Goal: Task Accomplishment & Management: Manage account settings

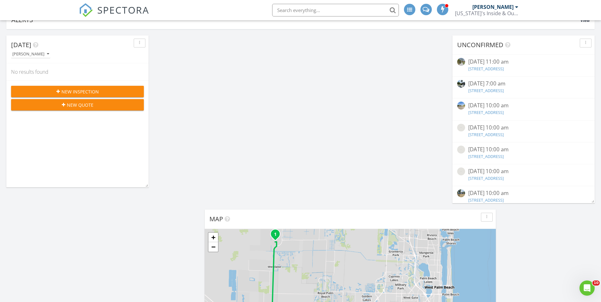
scroll to position [32, 0]
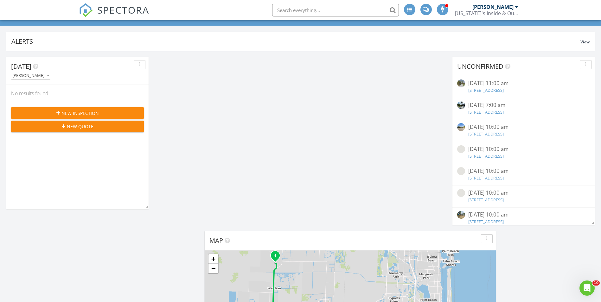
click at [312, 10] on input "text" at bounding box center [335, 10] width 127 height 13
type input "2834"
click at [69, 113] on span "New Inspection" at bounding box center [79, 113] width 37 height 7
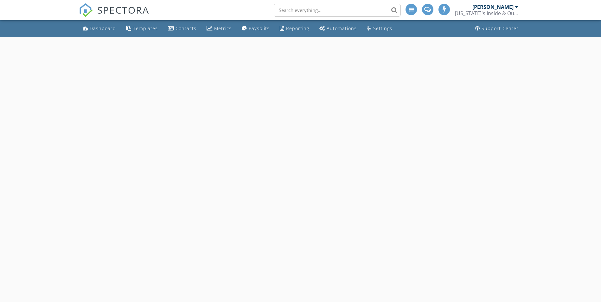
select select "7"
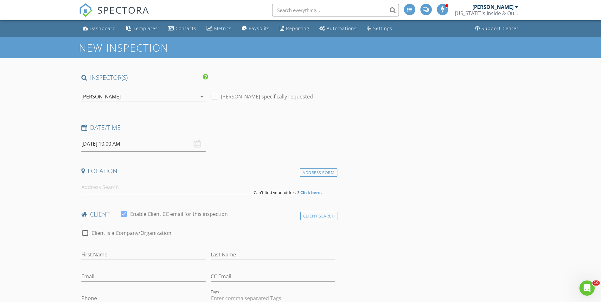
click at [147, 147] on input "08/29/2025 10:00 AM" at bounding box center [143, 144] width 124 height 16
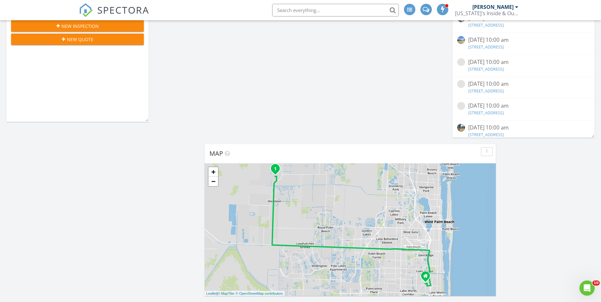
scroll to position [63, 0]
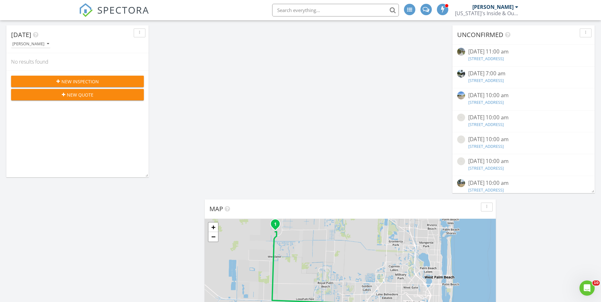
click at [77, 80] on span "New Inspection" at bounding box center [79, 81] width 37 height 7
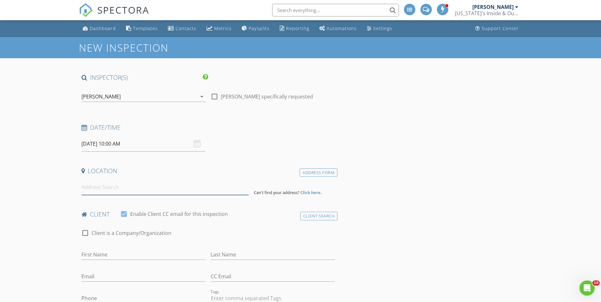
click at [110, 186] on input at bounding box center [164, 188] width 167 height 16
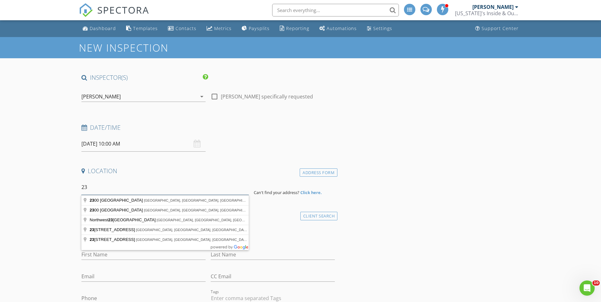
type input "2"
type input "2834 Northeast 20th Court, Fort Lauderdale, FL, USA"
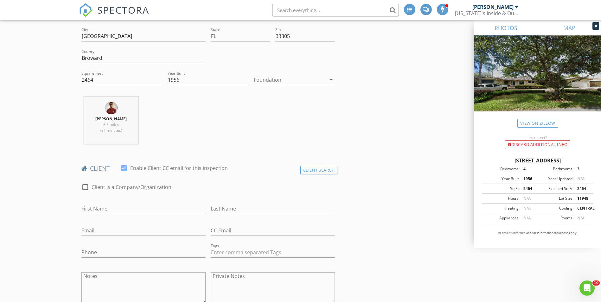
scroll to position [190, 0]
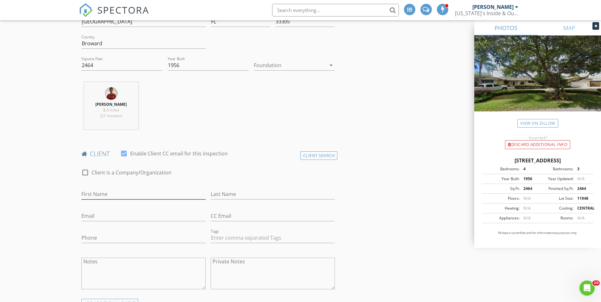
click at [103, 193] on input "First Name" at bounding box center [143, 194] width 124 height 10
type input "K"
type input "Catherine"
type input "[PERSON_NAME]"
click at [90, 217] on input "Email" at bounding box center [143, 216] width 124 height 10
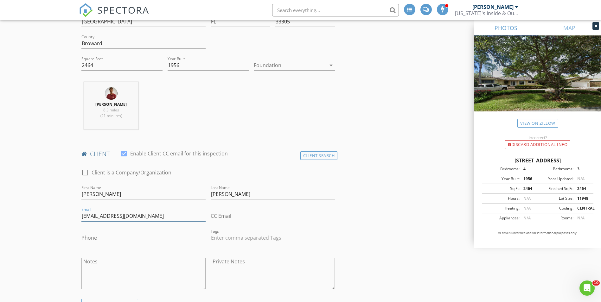
type input "[EMAIL_ADDRESS][DOMAIN_NAME]"
click at [97, 241] on input "Phone" at bounding box center [143, 238] width 124 height 10
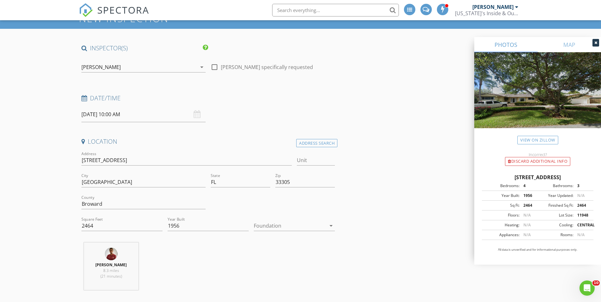
scroll to position [0, 0]
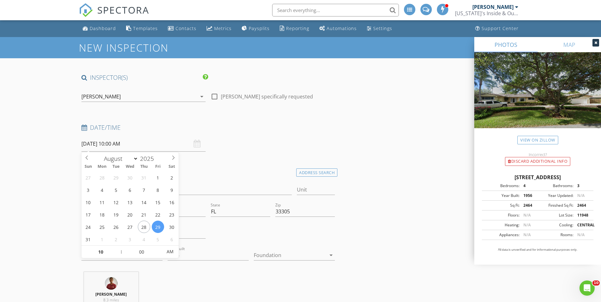
click at [148, 146] on input "08/29/2025 10:00 AM" at bounding box center [143, 144] width 124 height 16
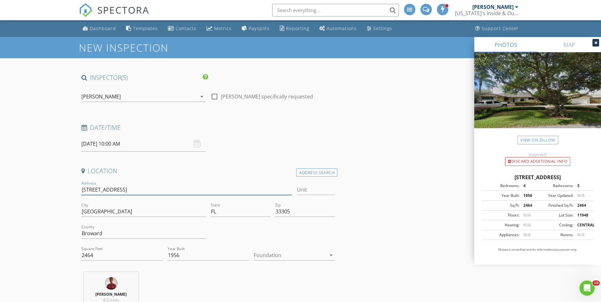
click at [215, 190] on input "[STREET_ADDRESS]" at bounding box center [186, 190] width 211 height 10
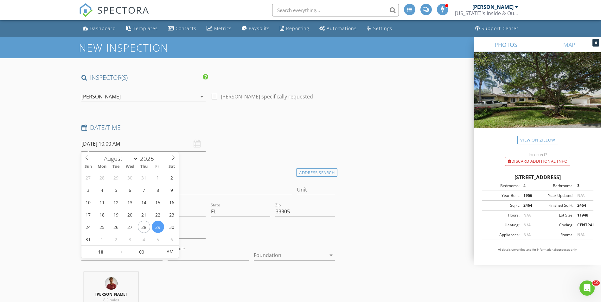
click at [160, 145] on input "08/29/2025 10:00 AM" at bounding box center [143, 144] width 124 height 16
click at [210, 191] on input "[STREET_ADDRESS]" at bounding box center [186, 190] width 211 height 10
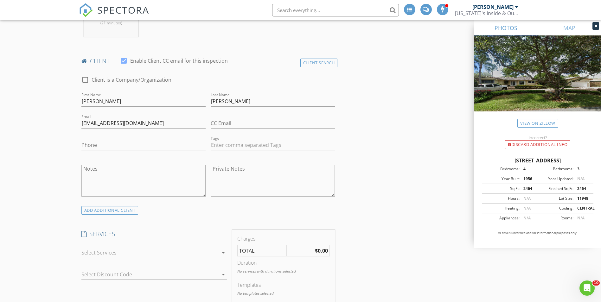
scroll to position [285, 0]
click at [94, 145] on input "Phone" at bounding box center [143, 143] width 124 height 10
click at [209, 251] on div at bounding box center [149, 250] width 137 height 10
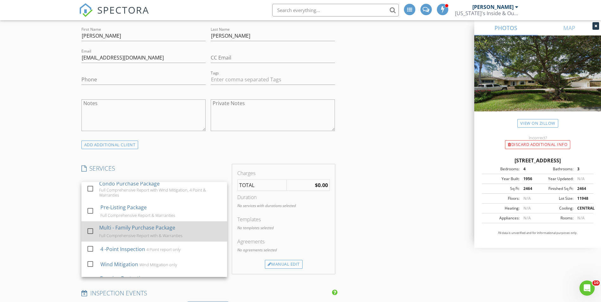
scroll to position [32, 0]
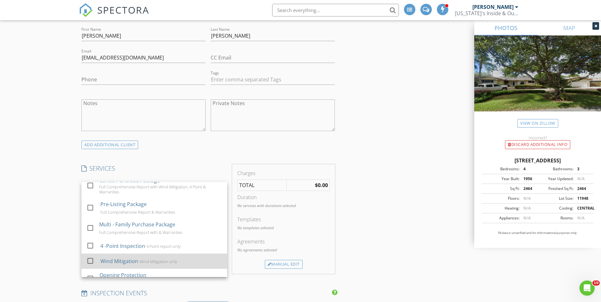
click at [91, 259] on div at bounding box center [90, 260] width 11 height 11
checkbox input "false"
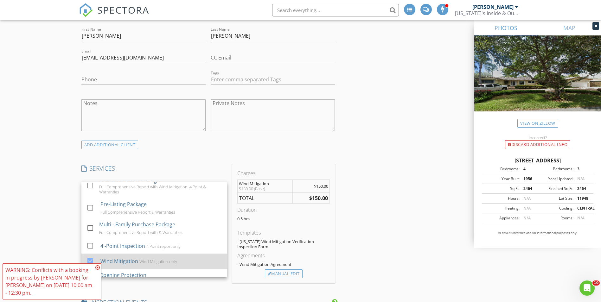
click at [91, 261] on div at bounding box center [90, 260] width 11 height 11
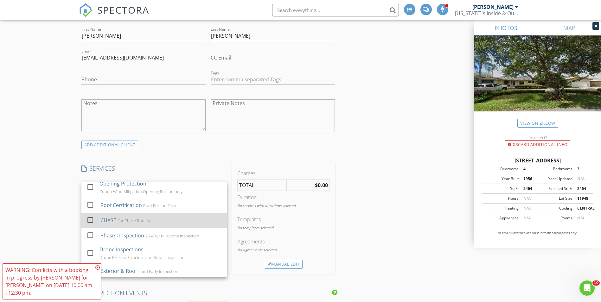
scroll to position [127, 0]
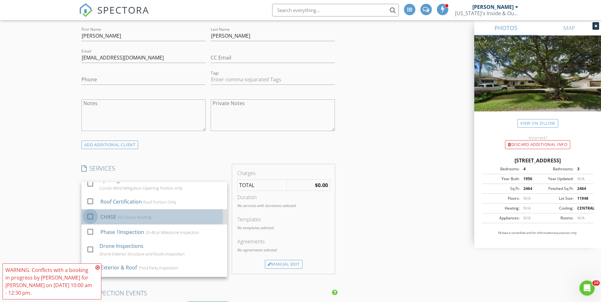
click at [88, 216] on div at bounding box center [90, 216] width 11 height 11
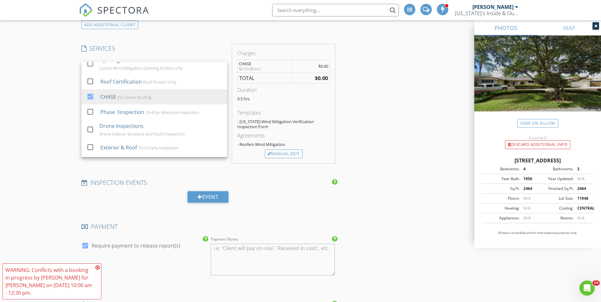
scroll to position [475, 0]
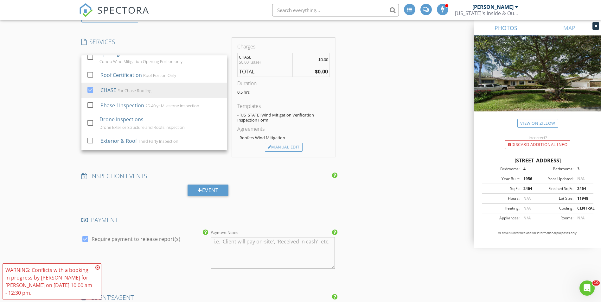
click at [59, 125] on div "New Inspection INSPECTOR(S) check_box Brad Fifer PRIMARY check_box_outline_blan…" at bounding box center [300, 201] width 601 height 1279
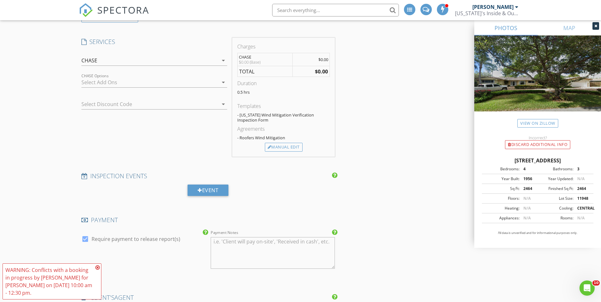
click at [224, 85] on icon "arrow_drop_down" at bounding box center [223, 83] width 8 height 8
click at [74, 98] on div "New Inspection INSPECTOR(S) check_box Brad Fifer PRIMARY check_box_outline_blan…" at bounding box center [300, 201] width 601 height 1279
click at [148, 108] on div at bounding box center [145, 104] width 128 height 10
click at [57, 150] on div "New Inspection INSPECTOR(S) check_box Brad Fifer PRIMARY check_box_outline_blan…" at bounding box center [300, 201] width 601 height 1279
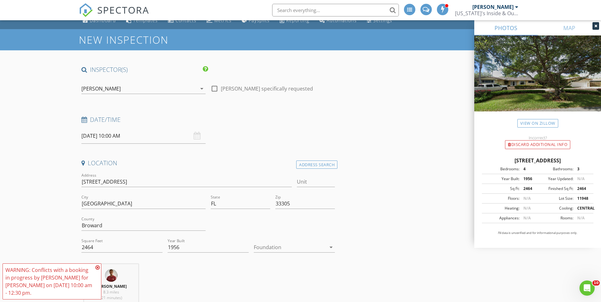
scroll to position [0, 0]
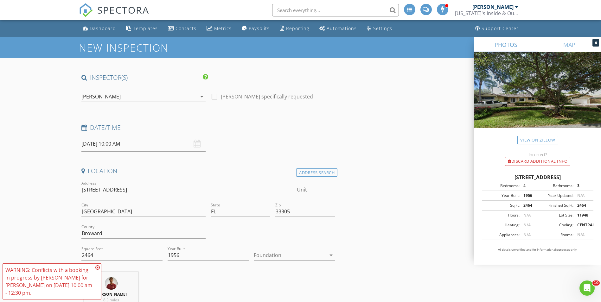
click at [159, 147] on input "08/29/2025 10:00 AM" at bounding box center [143, 144] width 124 height 16
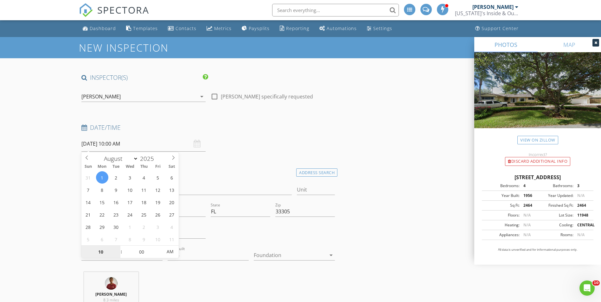
select select "8"
type input "09/01/2025 10:00 AM"
select select "9"
type input "10/07/2025 10:00 AM"
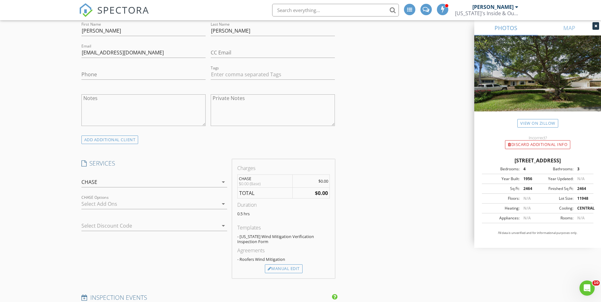
scroll to position [350, 0]
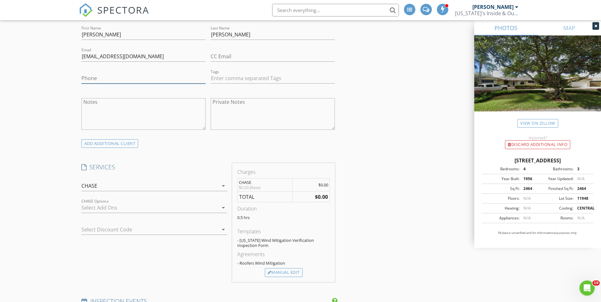
click at [101, 75] on input "Phone" at bounding box center [143, 78] width 124 height 10
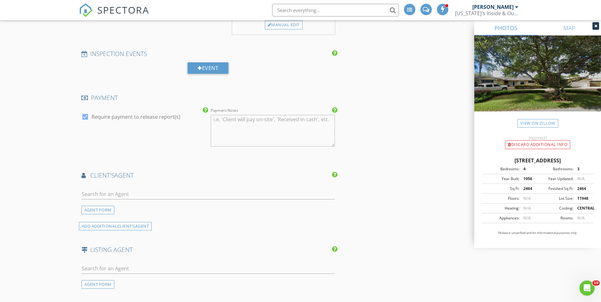
scroll to position [603, 0]
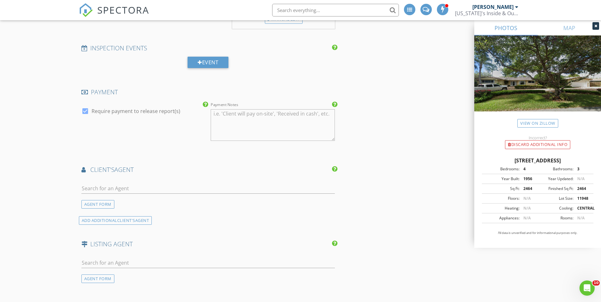
type input "954-980-7321"
click at [142, 190] on input "text" at bounding box center [208, 188] width 254 height 10
type input "CHASE"
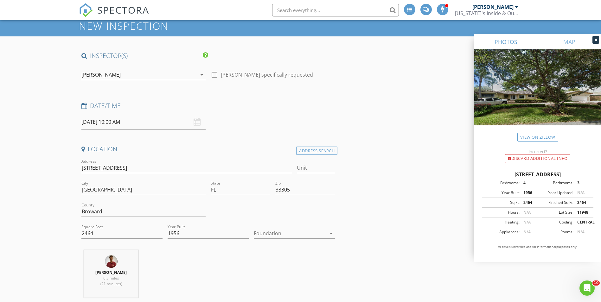
scroll to position [0, 0]
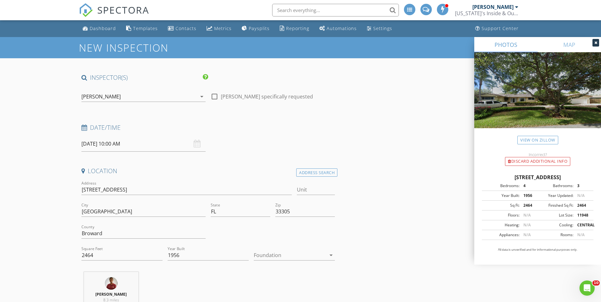
click at [192, 102] on div "Brad Fifer arrow_drop_down" at bounding box center [143, 96] width 124 height 10
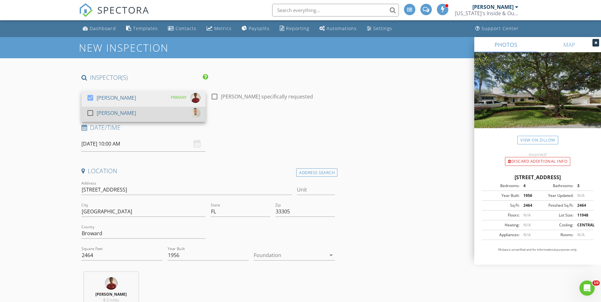
click at [144, 113] on div "check_box_outline_blank Gleb Kulichenko" at bounding box center [143, 114] width 114 height 13
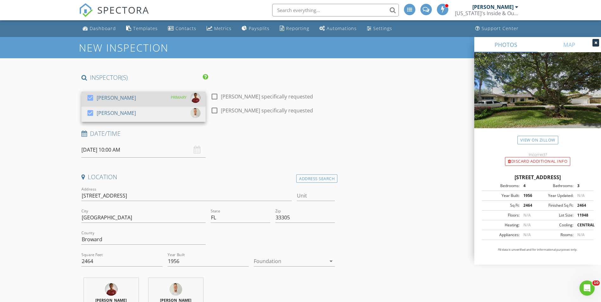
click at [88, 98] on div at bounding box center [90, 97] width 11 height 11
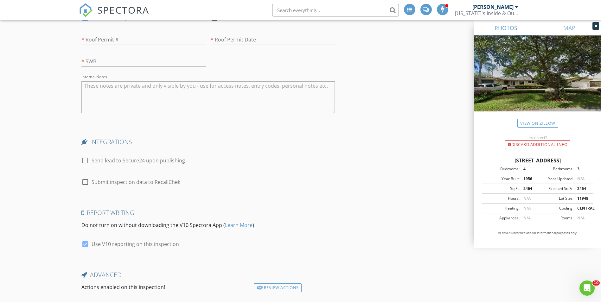
scroll to position [1014, 0]
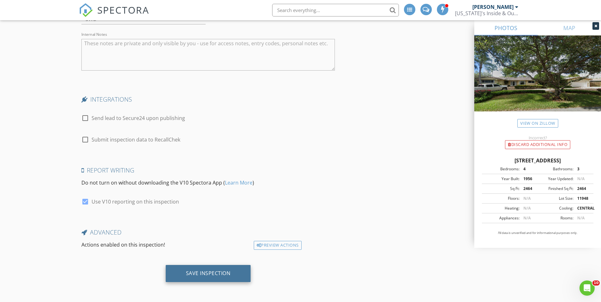
click at [223, 278] on div "Save Inspection" at bounding box center [208, 273] width 85 height 17
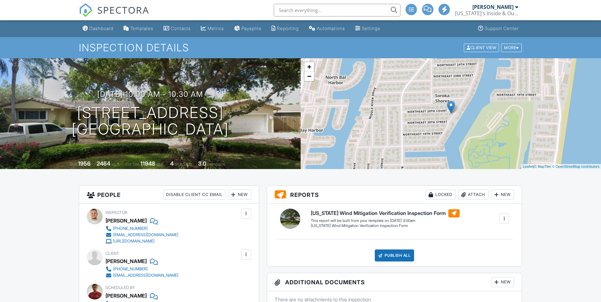
click at [110, 28] on div "Dashboard" at bounding box center [101, 28] width 24 height 5
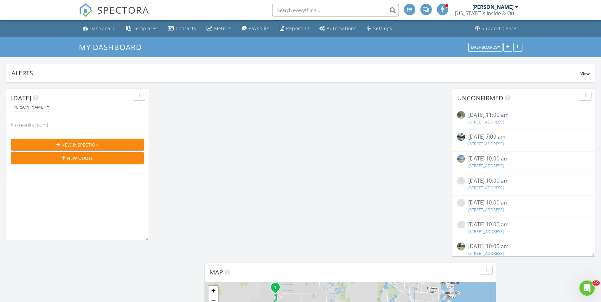
click at [289, 8] on input "text" at bounding box center [335, 10] width 127 height 13
click at [299, 12] on input "text" at bounding box center [335, 10] width 127 height 13
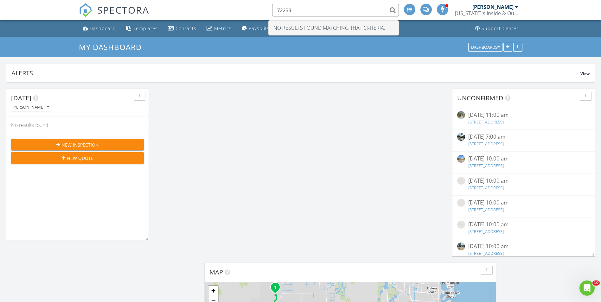
click at [282, 10] on input "72233" at bounding box center [335, 10] width 127 height 13
click at [297, 10] on input "7233" at bounding box center [335, 10] width 127 height 13
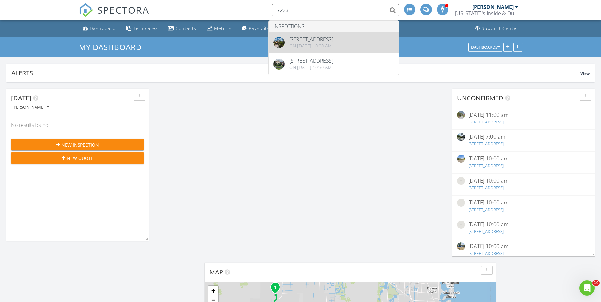
type input "7233"
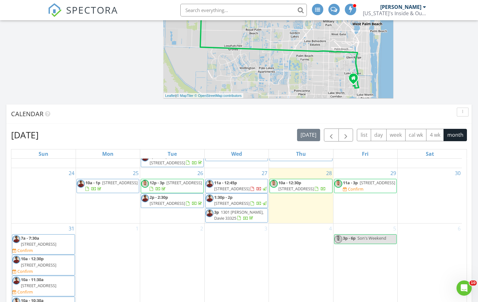
scroll to position [284, 0]
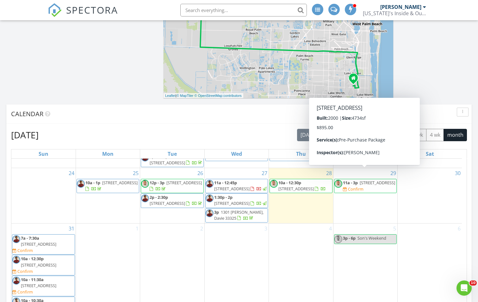
click at [366, 180] on span "6925 NW 62nd Terrace, Parkland 33067" at bounding box center [377, 183] width 35 height 6
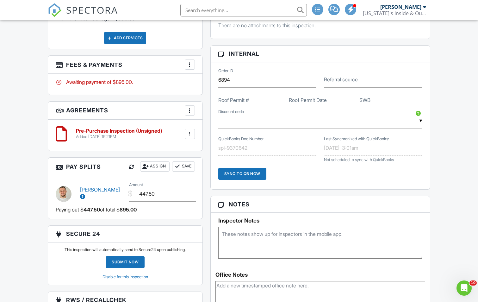
scroll to position [412, 0]
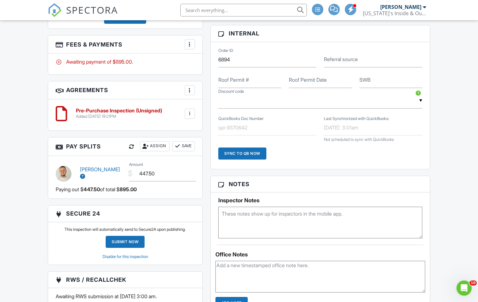
click at [189, 44] on div at bounding box center [190, 44] width 6 height 6
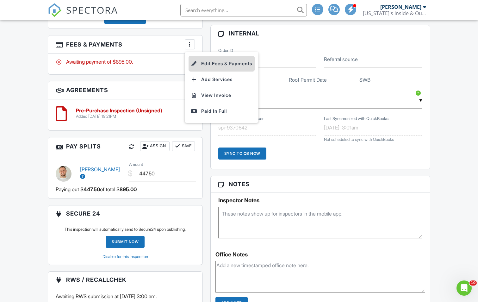
click at [222, 61] on li "Edit Fees & Payments" at bounding box center [222, 64] width 66 height 16
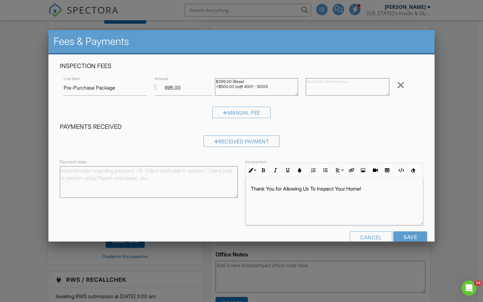
click at [7, 117] on div at bounding box center [241, 157] width 483 height 378
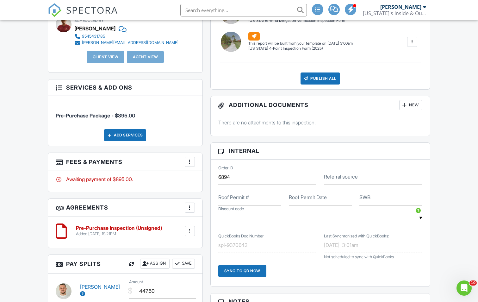
scroll to position [317, 0]
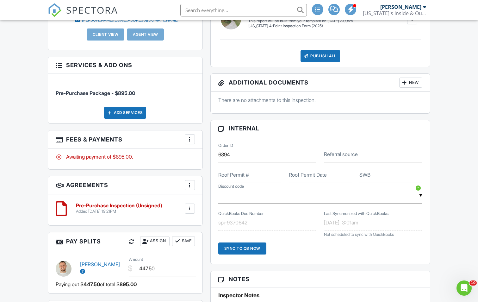
click at [190, 139] on div at bounding box center [190, 139] width 6 height 6
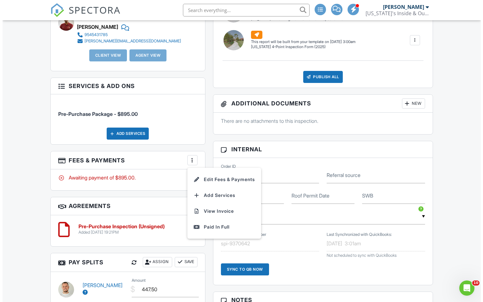
scroll to position [285, 0]
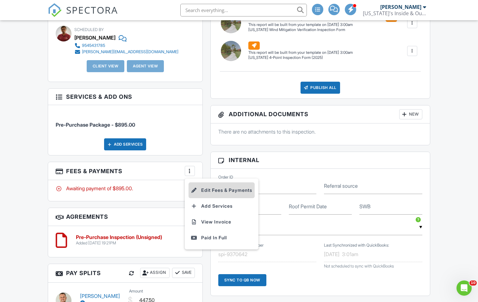
click at [206, 189] on li "Edit Fees & Payments" at bounding box center [222, 190] width 66 height 16
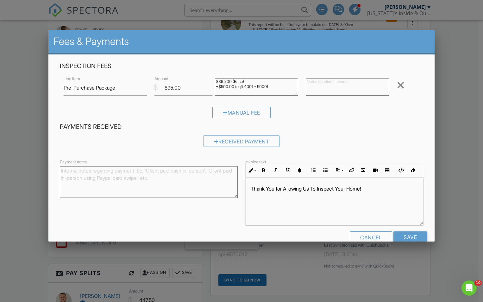
click at [13, 101] on div at bounding box center [241, 157] width 483 height 378
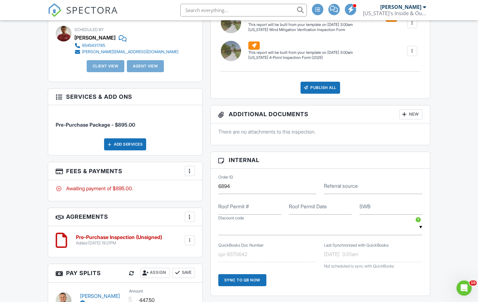
click at [189, 170] on div at bounding box center [190, 171] width 6 height 6
click at [138, 143] on div "Add Services" at bounding box center [125, 144] width 42 height 12
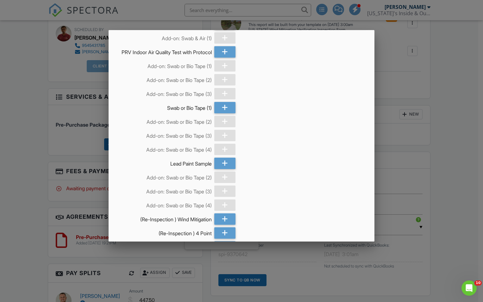
scroll to position [631, 0]
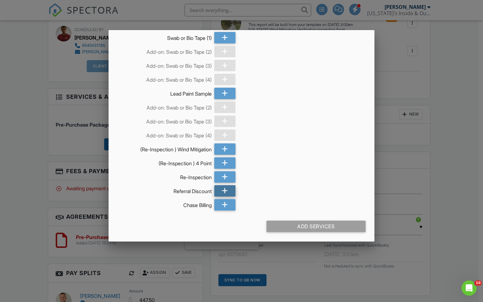
click at [226, 189] on div at bounding box center [224, 190] width 21 height 11
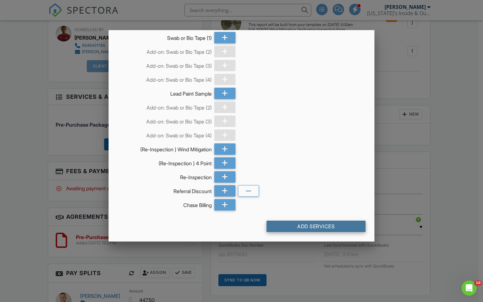
click at [300, 228] on div "Add Services" at bounding box center [316, 226] width 99 height 11
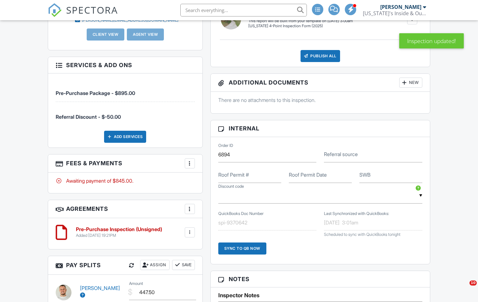
click at [187, 161] on div at bounding box center [190, 163] width 6 height 6
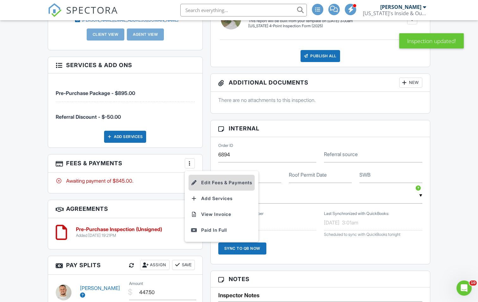
click at [210, 180] on li "Edit Fees & Payments" at bounding box center [222, 183] width 66 height 16
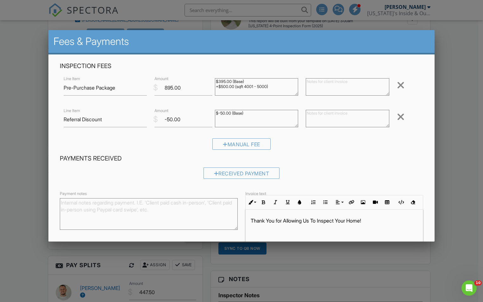
click at [227, 86] on textarea "$395.00 (Base) +$500.00 (sqft 4001 - 5000)" at bounding box center [256, 86] width 83 height 17
type textarea "$395.00 (Base) +$530.00 (sqft 4001 - 5000)"
click at [226, 104] on div "Inspection Fees Line Item Pre-Purchase Package $ Amount 895.00 $395.00 (Base) +…" at bounding box center [241, 108] width 371 height 92
drag, startPoint x: 181, startPoint y: 88, endPoint x: 160, endPoint y: 88, distance: 20.6
click at [160, 88] on input "895.00" at bounding box center [183, 88] width 58 height 16
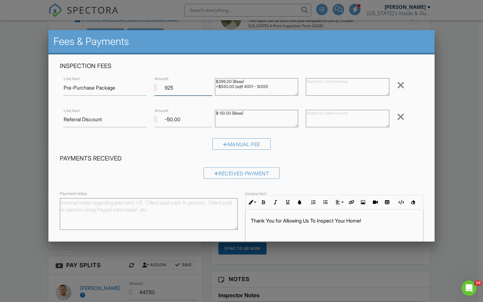
click at [177, 91] on input "925" at bounding box center [183, 88] width 58 height 16
type input "925"
click at [165, 118] on input "-50.00" at bounding box center [183, 120] width 58 height 16
click at [268, 123] on textarea "$-50.00 (Base)" at bounding box center [256, 118] width 83 height 17
click at [209, 118] on input "-124.97" at bounding box center [183, 120] width 58 height 16
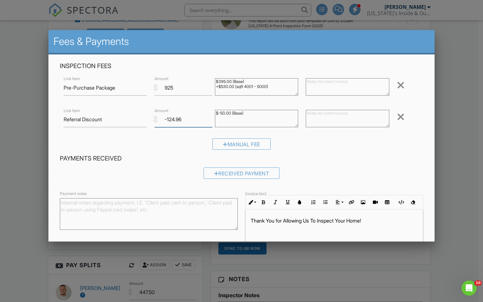
click at [208, 118] on input "-124.96" at bounding box center [183, 120] width 58 height 16
click at [208, 118] on input "-124.95" at bounding box center [183, 120] width 58 height 16
click at [208, 118] on input "-124.94" at bounding box center [183, 120] width 58 height 16
click at [208, 118] on input "-124.93" at bounding box center [183, 120] width 58 height 16
click at [208, 118] on input "-124.92" at bounding box center [183, 120] width 58 height 16
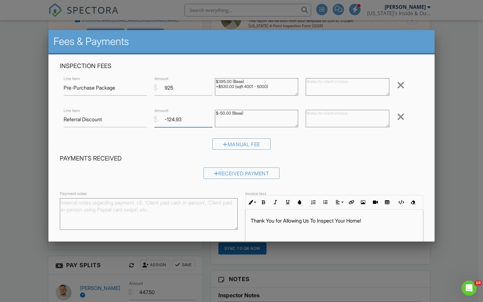
click at [209, 121] on input "-124.93" at bounding box center [183, 120] width 58 height 16
click at [209, 121] on input "-124.94" at bounding box center [183, 120] width 58 height 16
click at [209, 121] on input "-124.95" at bounding box center [183, 120] width 58 height 16
click at [209, 121] on input "-124.96" at bounding box center [183, 120] width 58 height 16
click at [209, 121] on input "-124.97" at bounding box center [183, 120] width 58 height 16
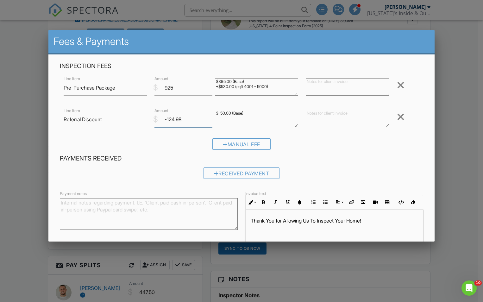
click at [209, 121] on input "-124.98" at bounding box center [183, 120] width 58 height 16
click at [209, 122] on input "-124.99" at bounding box center [183, 120] width 58 height 16
type input "-125"
click at [209, 122] on input "-125" at bounding box center [183, 120] width 58 height 16
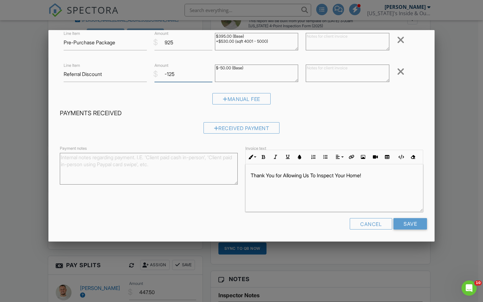
scroll to position [0, 0]
click at [411, 224] on input "Save" at bounding box center [411, 223] width 34 height 11
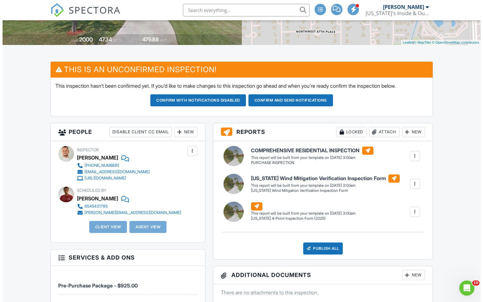
scroll to position [158, 0]
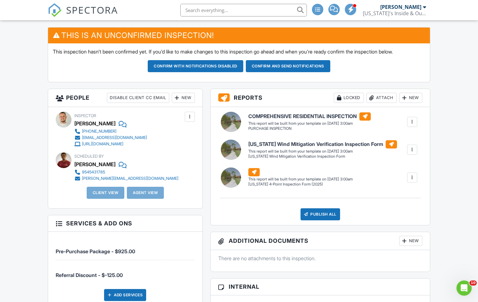
click at [183, 99] on div "New" at bounding box center [183, 98] width 23 height 10
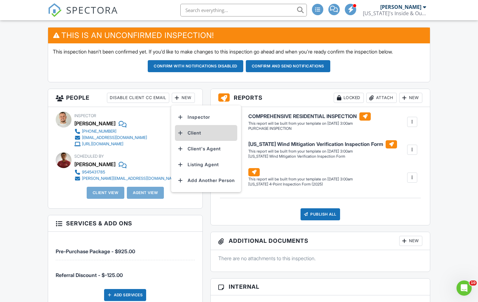
click at [197, 133] on li "Client" at bounding box center [206, 133] width 62 height 16
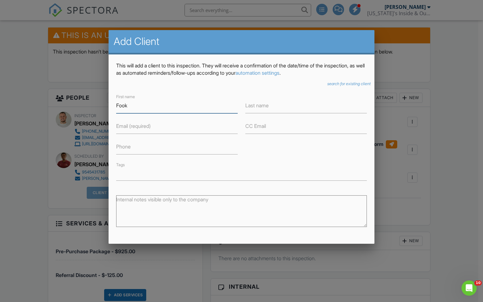
type input "Fook"
type input "Che"
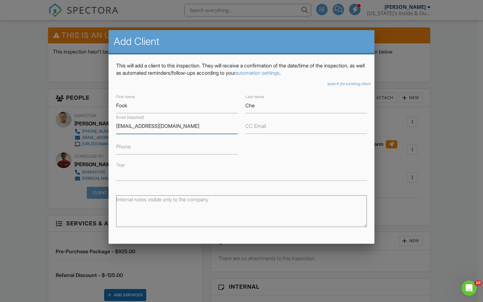
type input "[EMAIL_ADDRESS][DOMAIN_NAME]"
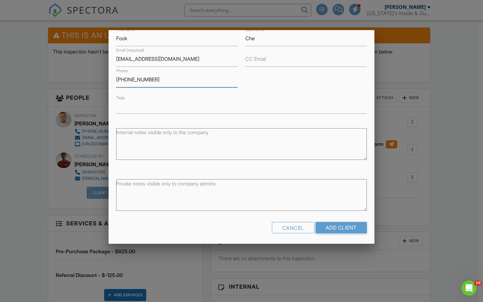
scroll to position [69, 0]
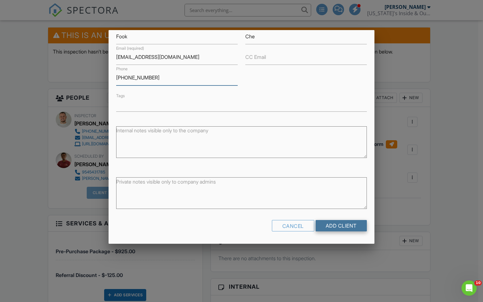
type input "[PHONE_NUMBER]"
click at [332, 224] on input "Add Client" at bounding box center [341, 225] width 51 height 11
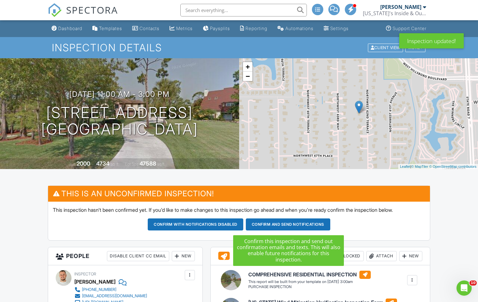
click at [243, 224] on button "Confirm and send notifications" at bounding box center [196, 224] width 96 height 12
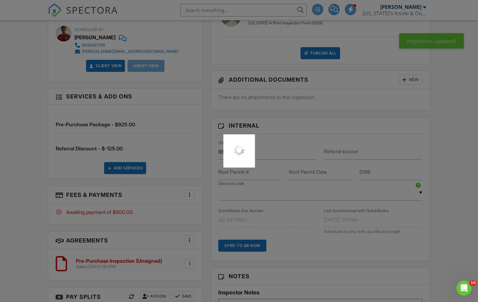
scroll to position [416, 0]
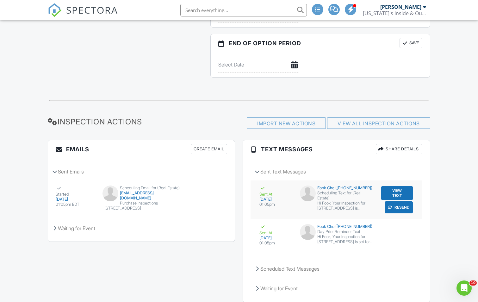
scroll to position [821, 0]
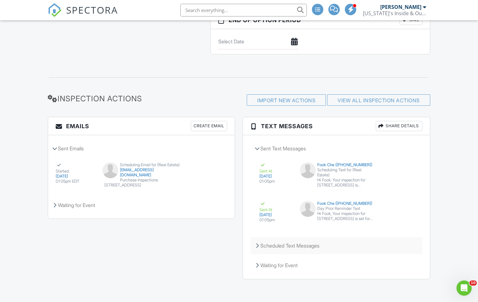
click at [280, 246] on div "Scheduled Text Messages" at bounding box center [337, 245] width 172 height 17
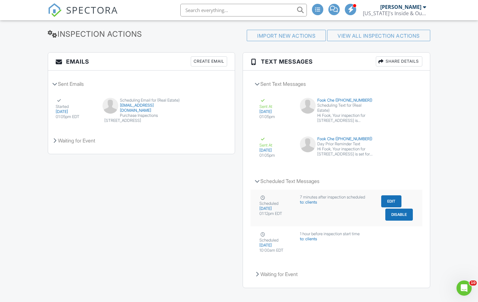
scroll to position [863, 0]
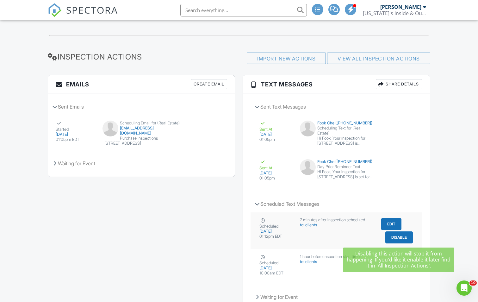
click at [398, 237] on button "Disable" at bounding box center [400, 237] width 28 height 12
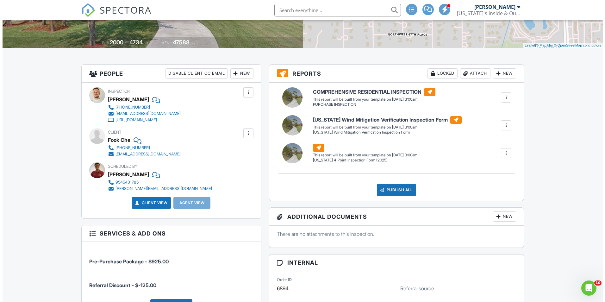
scroll to position [121, 0]
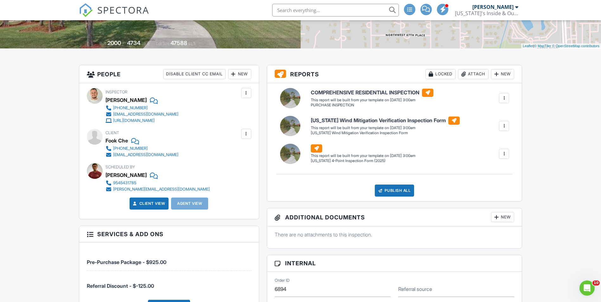
click at [247, 131] on div at bounding box center [246, 134] width 6 height 6
click at [235, 152] on li "Edit" at bounding box center [231, 153] width 32 height 16
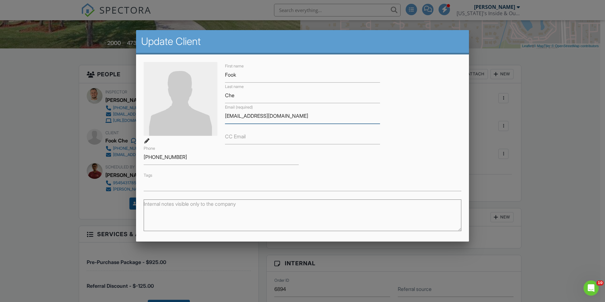
click at [249, 117] on input "[EMAIL_ADDRESS][DOMAIN_NAME]" at bounding box center [302, 116] width 155 height 16
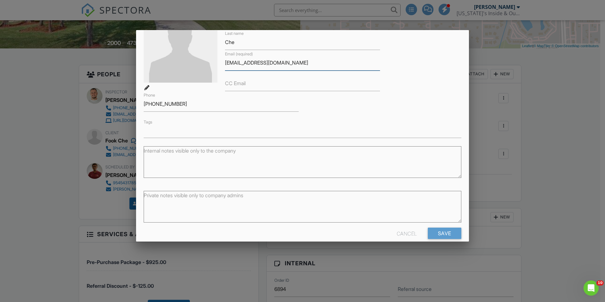
scroll to position [63, 0]
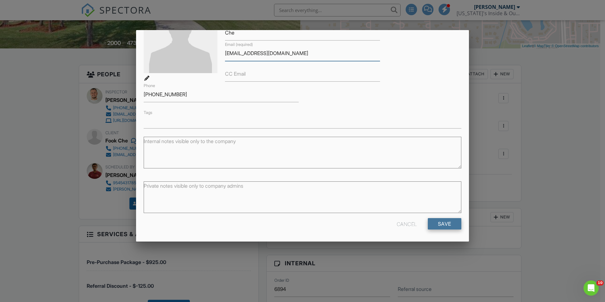
type input "[EMAIL_ADDRESS][DOMAIN_NAME]"
click at [439, 222] on input "Save" at bounding box center [445, 223] width 34 height 11
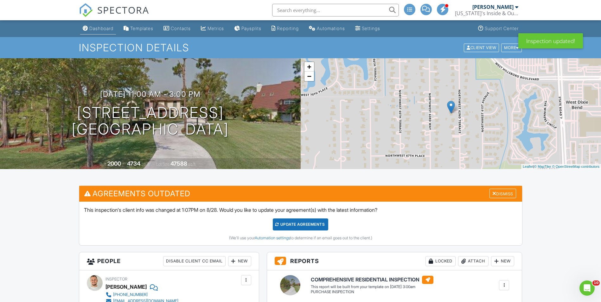
click at [109, 30] on div "Dashboard" at bounding box center [101, 28] width 24 height 5
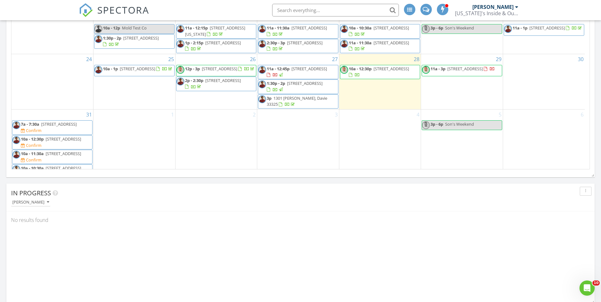
scroll to position [113, 0]
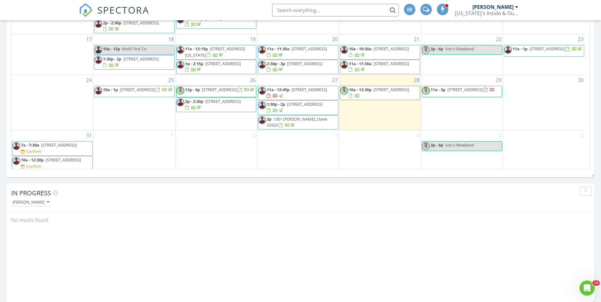
click at [284, 92] on span "11a - 12:45p" at bounding box center [278, 90] width 23 height 6
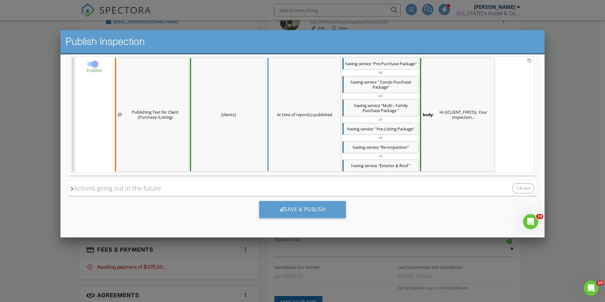
scroll to position [621, 0]
click at [305, 212] on div "Save & Publish" at bounding box center [302, 209] width 87 height 17
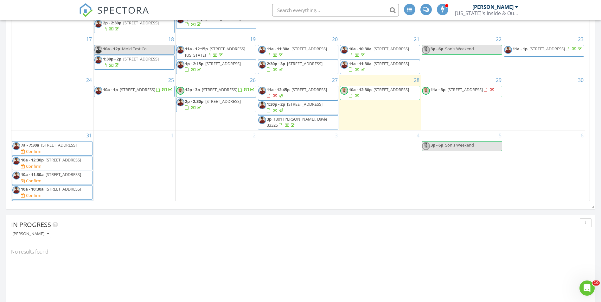
scroll to position [177, 0]
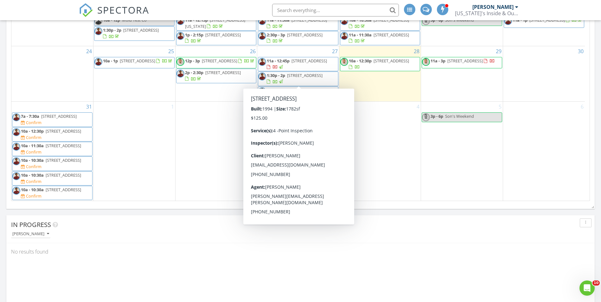
click at [309, 79] on span "1:30p - 2p [STREET_ADDRESS]" at bounding box center [298, 78] width 80 height 12
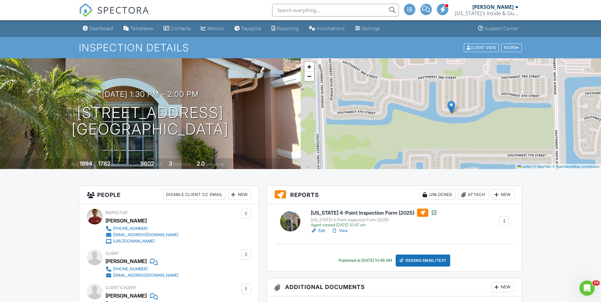
click at [321, 232] on link "Edit" at bounding box center [318, 231] width 14 height 6
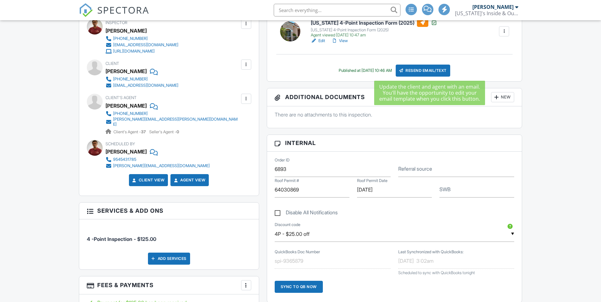
click at [420, 72] on div "Resend Email/Text" at bounding box center [422, 71] width 54 height 12
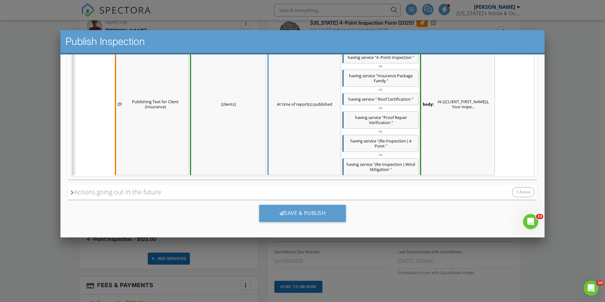
scroll to position [481, 0]
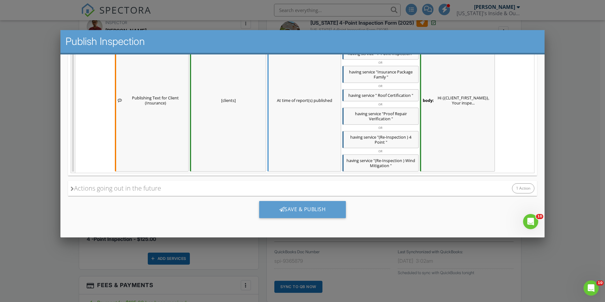
click at [97, 188] on div "Actions going out in the future" at bounding box center [116, 188] width 91 height 9
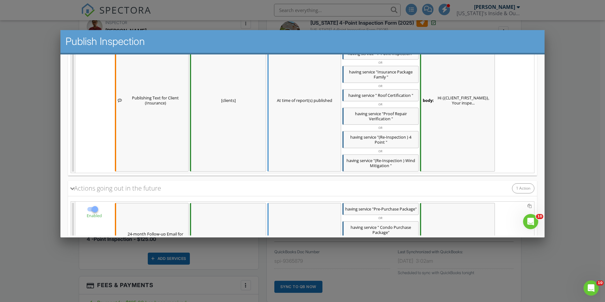
click at [87, 209] on div at bounding box center [93, 209] width 12 height 8
click at [88, 209] on div at bounding box center [93, 209] width 12 height 8
click at [91, 209] on div at bounding box center [95, 209] width 11 height 11
checkbox input "false"
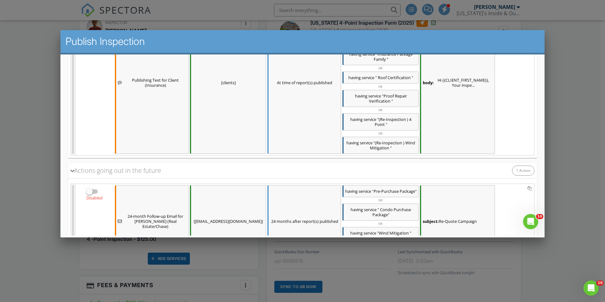
scroll to position [569, 0]
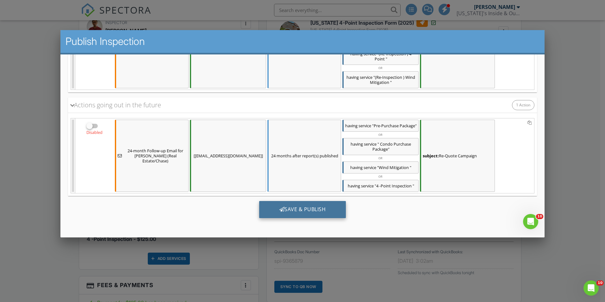
click at [312, 210] on div "Save & Publish" at bounding box center [302, 209] width 87 height 17
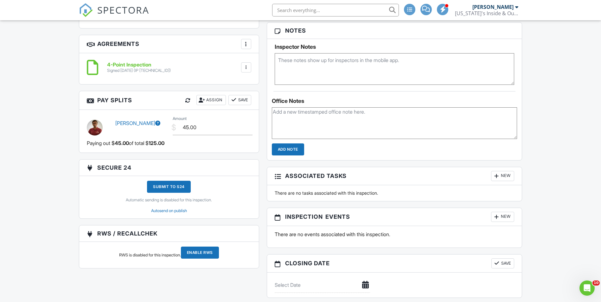
scroll to position [920, 0]
